Goal: Communication & Community: Answer question/provide support

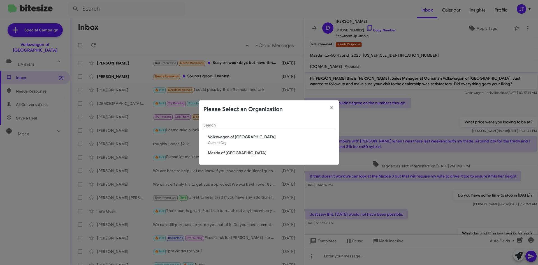
click at [220, 137] on span "Volkswagen of [GEOGRAPHIC_DATA]" at bounding box center [271, 137] width 127 height 6
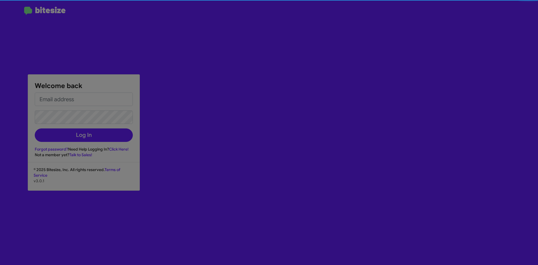
click at [331, 102] on button "button" at bounding box center [331, 94] width 15 height 16
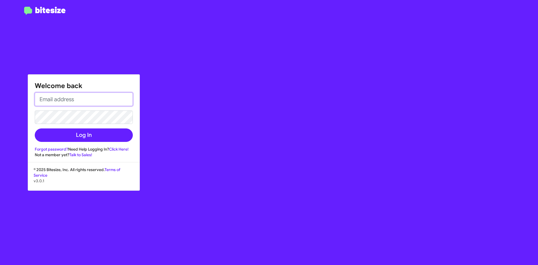
type input "[EMAIL_ADDRESS][DOMAIN_NAME]"
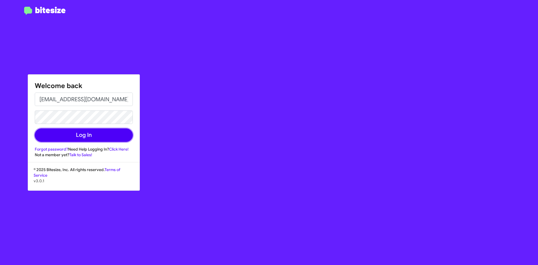
click at [79, 135] on button "Log In" at bounding box center [84, 134] width 98 height 13
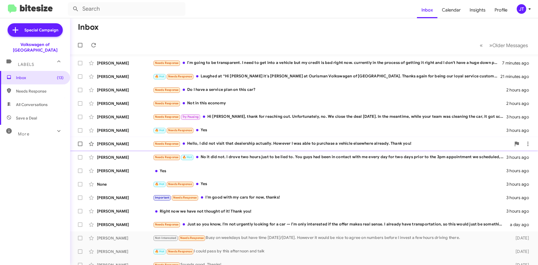
click at [272, 142] on div "Needs Response Hello, I did not visit that dealership actually. However I was a…" at bounding box center [332, 143] width 358 height 6
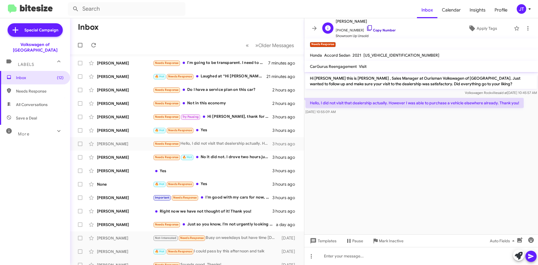
click at [379, 32] on link "Copy Number" at bounding box center [380, 30] width 29 height 4
click at [525, 31] on icon at bounding box center [528, 28] width 7 height 7
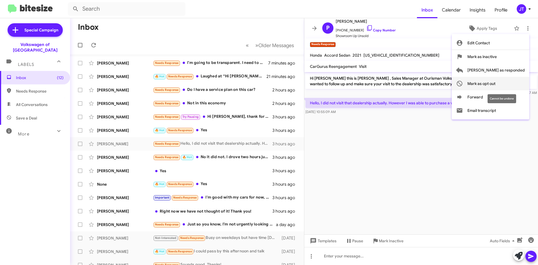
click at [495, 85] on span "Mark as opt out" at bounding box center [481, 83] width 28 height 13
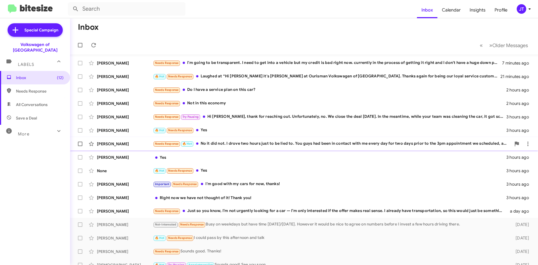
click at [263, 147] on div "Needs Response 🔥 Hot No it did not. I drove two hours just to be lied to. You g…" at bounding box center [332, 143] width 358 height 6
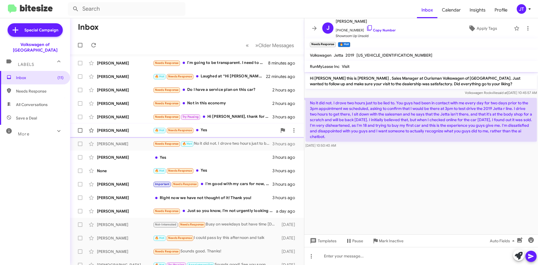
click at [214, 131] on div "🔥 Hot Needs Response Yes" at bounding box center [215, 130] width 124 height 6
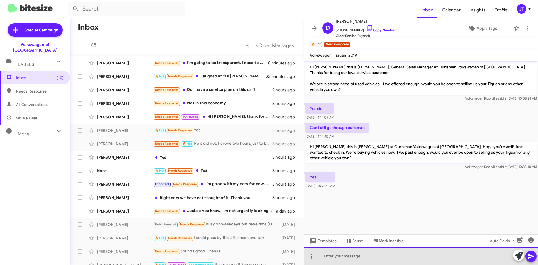
click at [353, 251] on div at bounding box center [421, 256] width 234 height 18
click at [356, 256] on div at bounding box center [421, 256] width 234 height 18
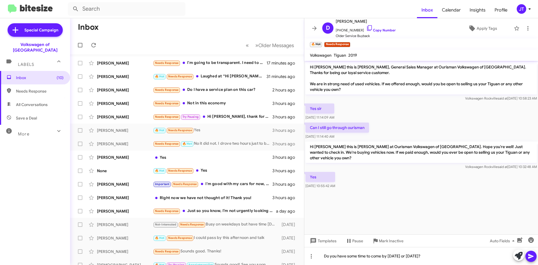
click at [530, 256] on icon at bounding box center [531, 256] width 7 height 7
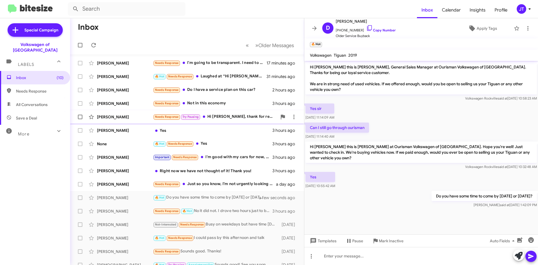
click at [227, 119] on div "Needs Response Try Pausing Hi [PERSON_NAME], thank for reaching out. Unfortunat…" at bounding box center [215, 117] width 124 height 6
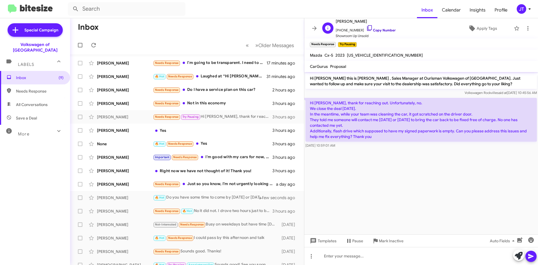
click at [366, 29] on icon at bounding box center [369, 28] width 7 height 7
click at [218, 77] on div "🔥 Hot Needs Response Laughed at “Hi [PERSON_NAME] it's [PERSON_NAME] at Ourisma…" at bounding box center [215, 76] width 124 height 6
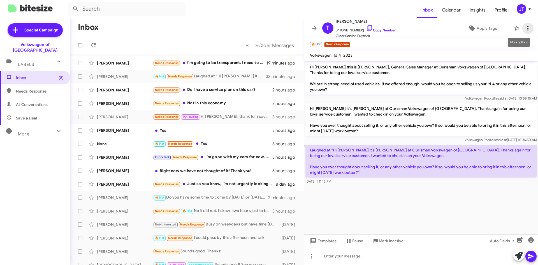
click at [525, 28] on icon at bounding box center [528, 28] width 7 height 7
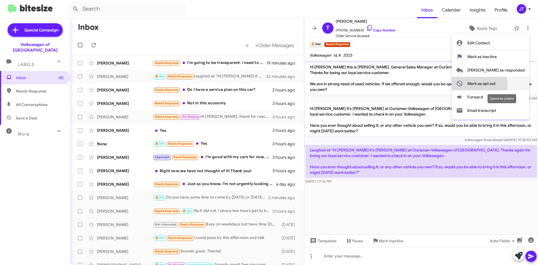
click at [492, 84] on span "Mark as opt out" at bounding box center [481, 83] width 28 height 13
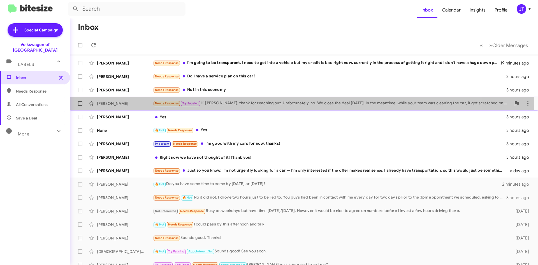
click at [259, 100] on div "[PERSON_NAME] Needs Response Try Pausing Hi [PERSON_NAME], thank for reaching o…" at bounding box center [304, 103] width 459 height 11
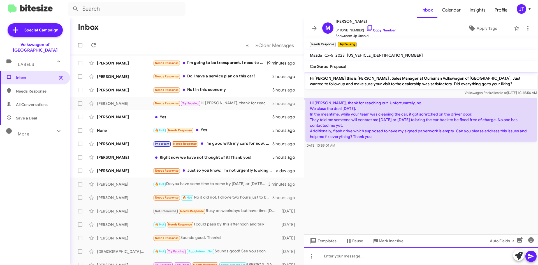
click at [396, 255] on div at bounding box center [421, 256] width 234 height 18
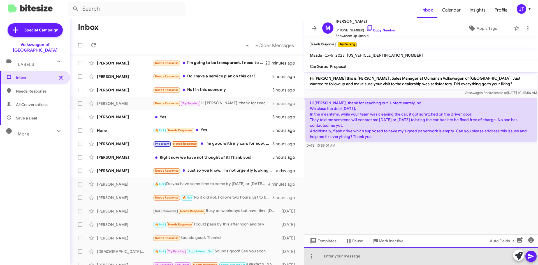
click at [347, 258] on div at bounding box center [421, 256] width 234 height 18
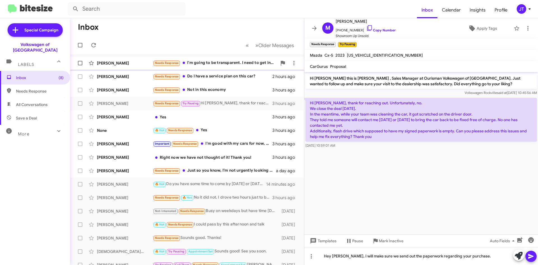
click at [193, 62] on div "Needs Response I'm going to be transparent. I need to get into a vehicle but my…" at bounding box center [215, 63] width 124 height 6
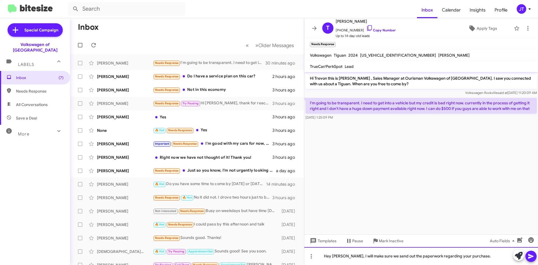
click at [337, 258] on div "Hey [PERSON_NAME], I will make sure we send out the paperwork regarding your pu…" at bounding box center [421, 256] width 234 height 18
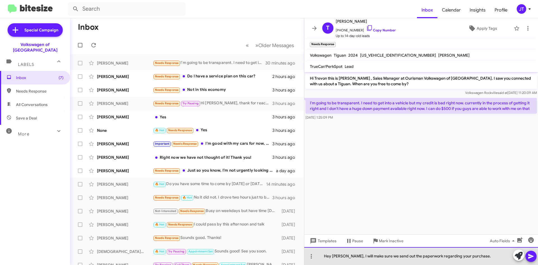
click at [337, 258] on div "Hey [PERSON_NAME], I will make sure we send out the paperwork regarding your pu…" at bounding box center [421, 256] width 234 height 18
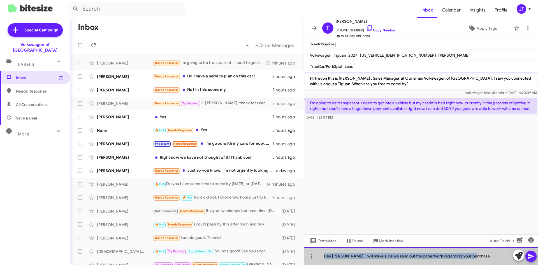
click at [337, 258] on div "Hey [PERSON_NAME], I will make sure we send out the paperwork regarding your pu…" at bounding box center [421, 256] width 234 height 18
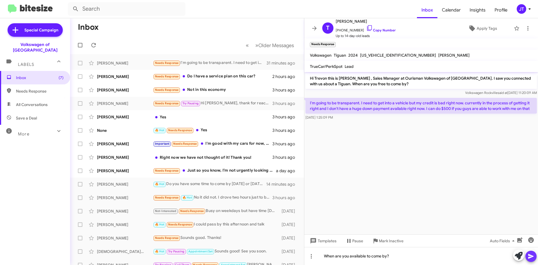
click at [530, 253] on icon at bounding box center [531, 256] width 7 height 7
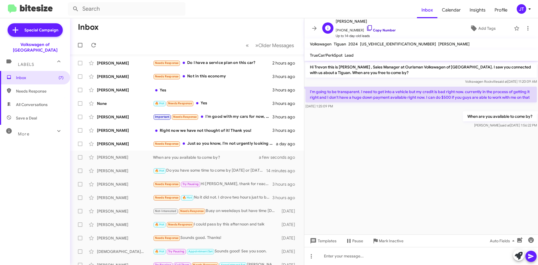
click at [377, 29] on link "Copy Number" at bounding box center [380, 30] width 29 height 4
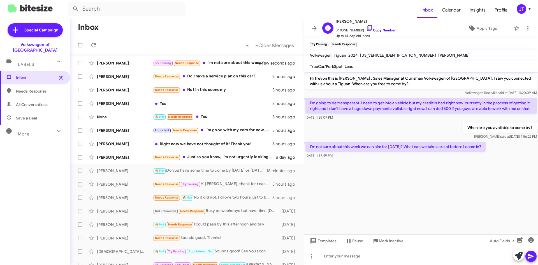
click at [372, 29] on link "Copy Number" at bounding box center [380, 30] width 29 height 4
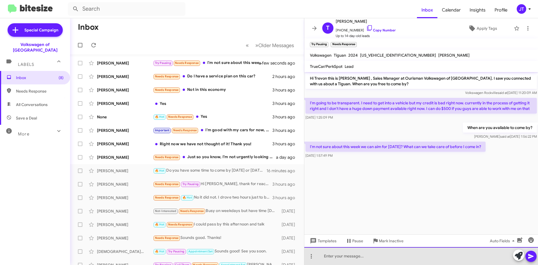
click at [373, 256] on div at bounding box center [421, 256] width 234 height 18
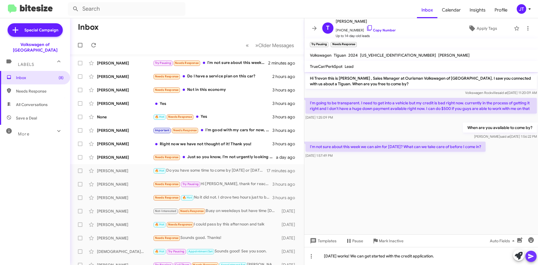
click at [531, 259] on icon at bounding box center [531, 256] width 7 height 7
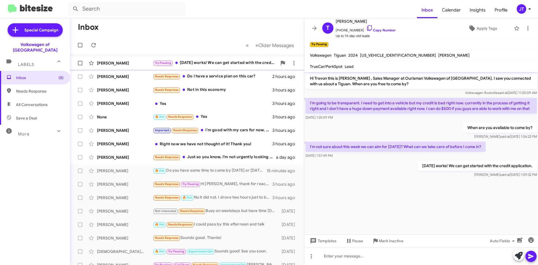
click at [216, 61] on div "Try Pausing [DATE] works! We can get started with the credit application." at bounding box center [215, 63] width 124 height 6
click at [235, 79] on div "Needs Response Do I have a service plan on this car?" at bounding box center [215, 76] width 124 height 6
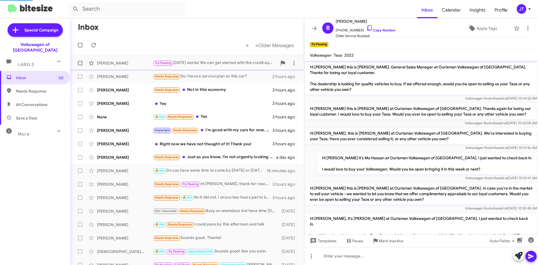
scroll to position [112, 0]
